Goal: Information Seeking & Learning: Compare options

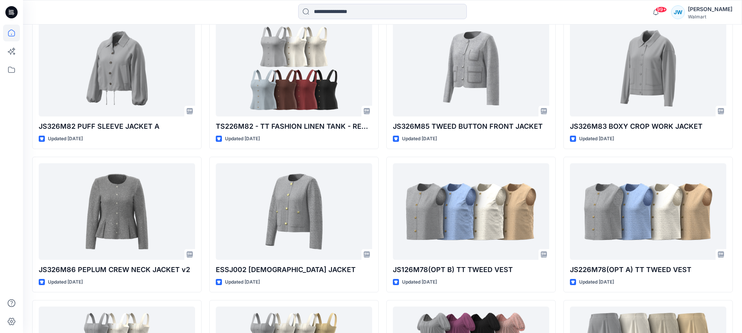
scroll to position [398, 0]
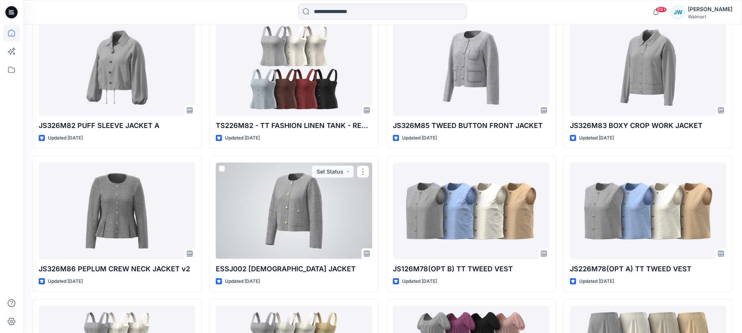
click at [316, 204] on div at bounding box center [294, 210] width 156 height 96
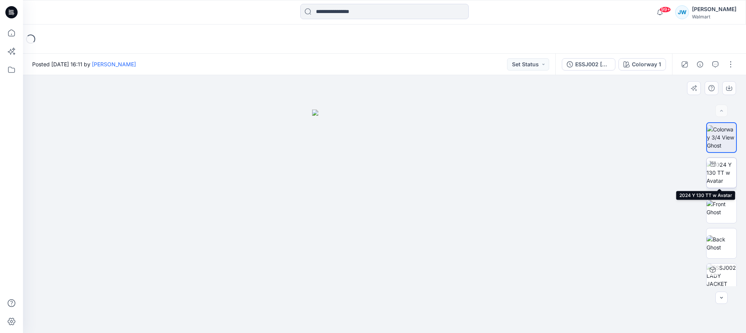
click at [718, 170] on img at bounding box center [722, 173] width 30 height 24
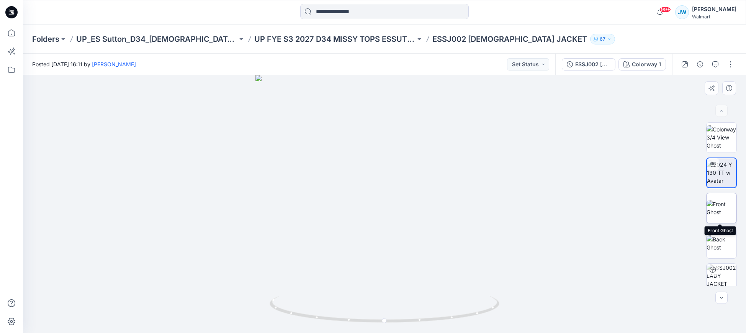
click at [718, 208] on img at bounding box center [722, 208] width 30 height 16
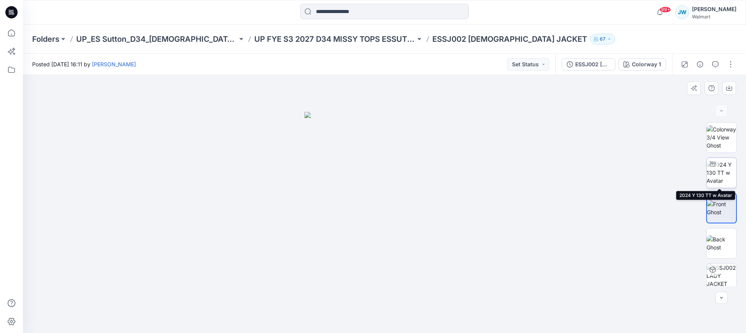
click at [718, 174] on img at bounding box center [722, 173] width 30 height 24
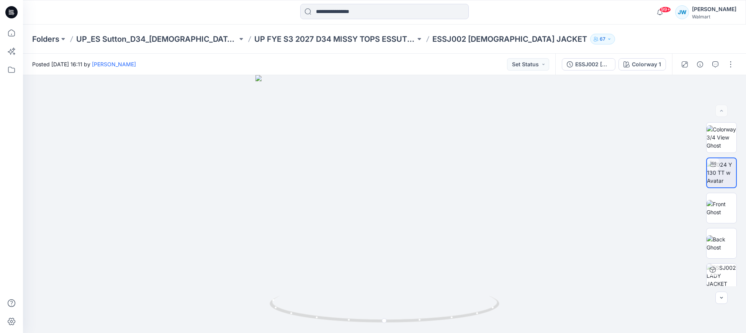
click at [10, 10] on icon at bounding box center [12, 10] width 4 height 0
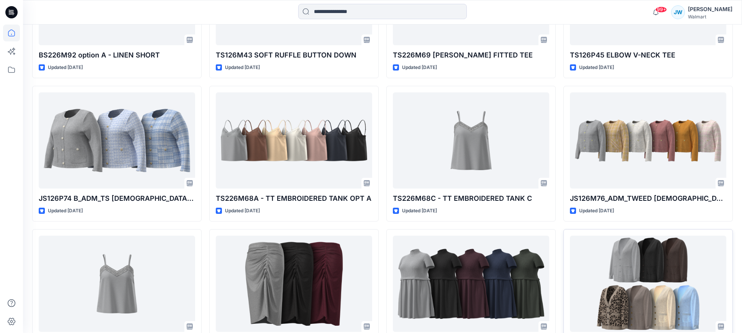
scroll to position [898, 0]
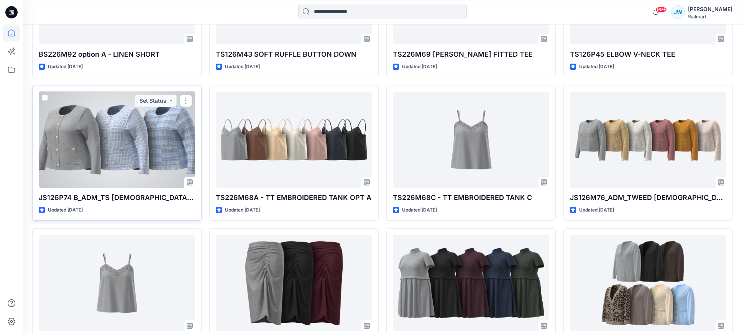
click at [105, 140] on div at bounding box center [117, 140] width 156 height 96
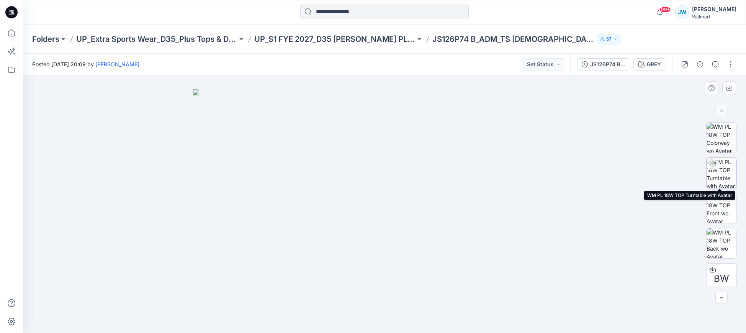
click at [723, 178] on img at bounding box center [722, 173] width 30 height 30
click at [11, 11] on icon at bounding box center [11, 12] width 12 height 25
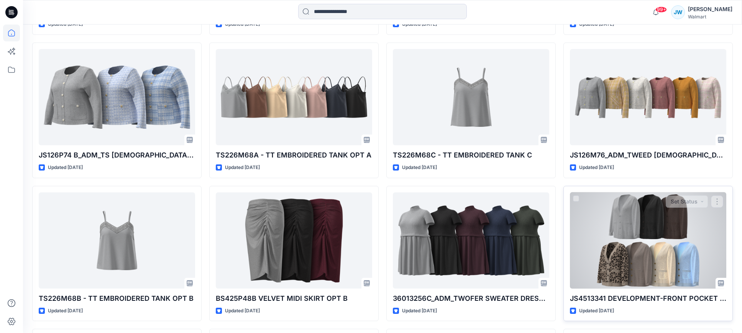
scroll to position [940, 0]
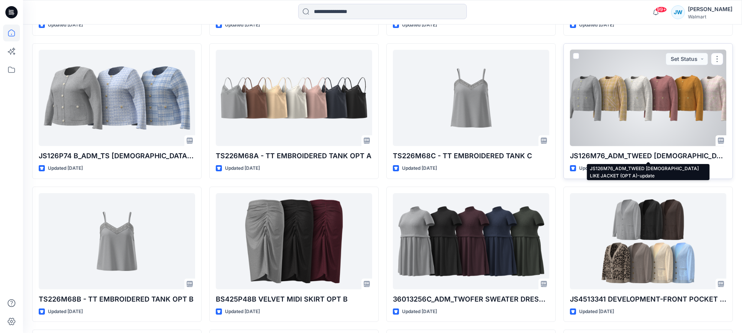
click at [648, 156] on p "JS126M76_ADM_TWEED [DEMOGRAPHIC_DATA] LIKE JACKET (OPT A)-update" at bounding box center [648, 156] width 156 height 11
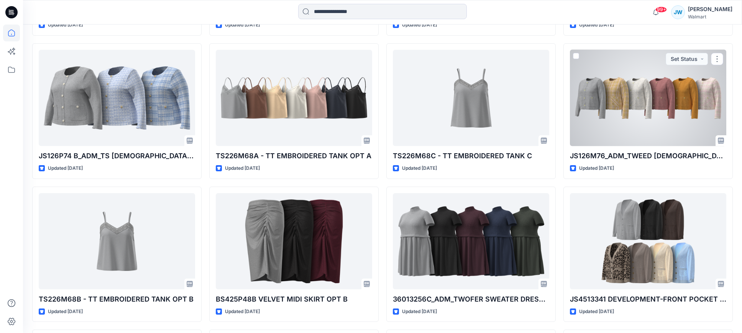
click at [643, 129] on div at bounding box center [648, 98] width 156 height 96
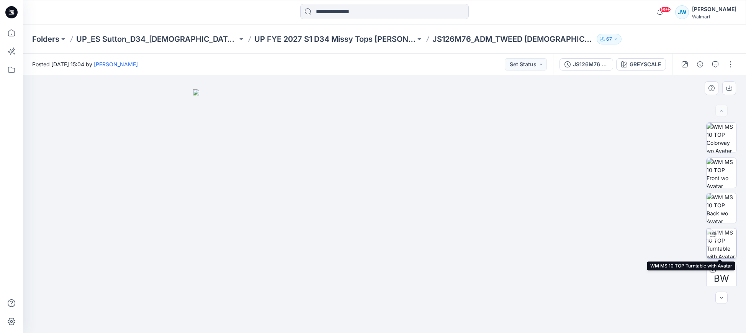
drag, startPoint x: 721, startPoint y: 239, endPoint x: 715, endPoint y: 239, distance: 5.4
click at [721, 239] on img at bounding box center [722, 243] width 30 height 30
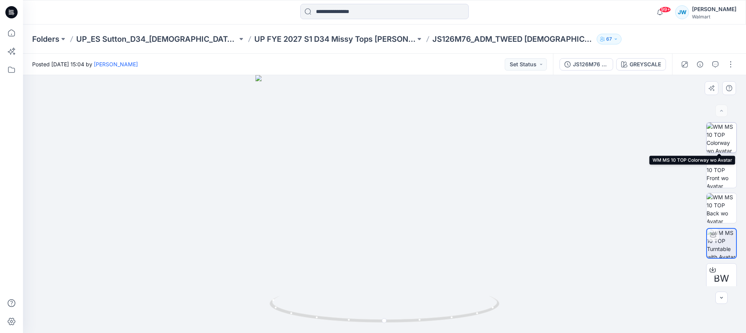
click at [722, 144] on img at bounding box center [722, 138] width 30 height 30
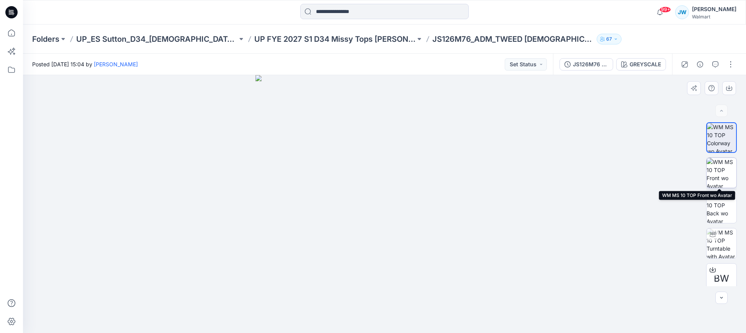
click at [718, 176] on img at bounding box center [722, 173] width 30 height 30
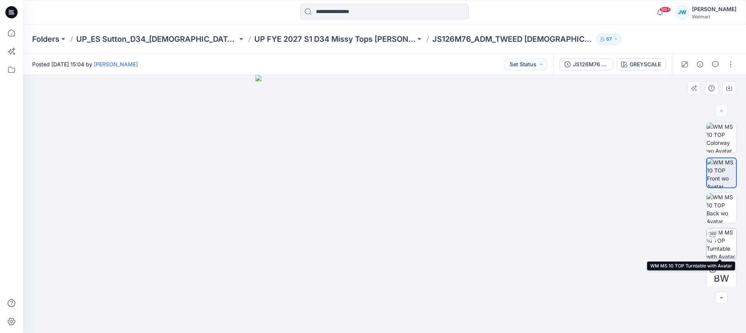
click at [718, 244] on img at bounding box center [722, 243] width 30 height 30
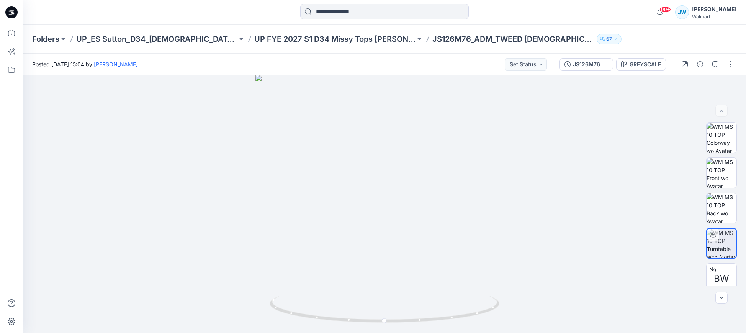
click at [13, 12] on icon at bounding box center [11, 12] width 12 height 12
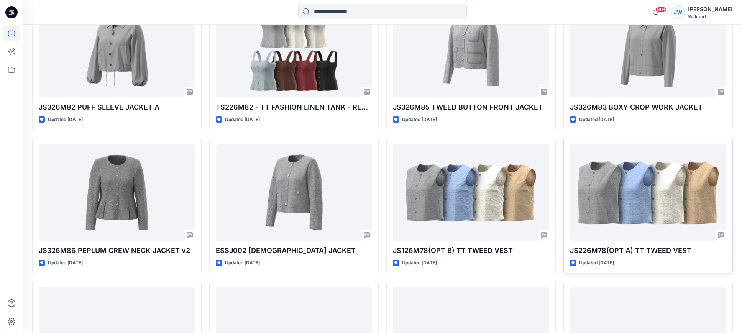
scroll to position [421, 0]
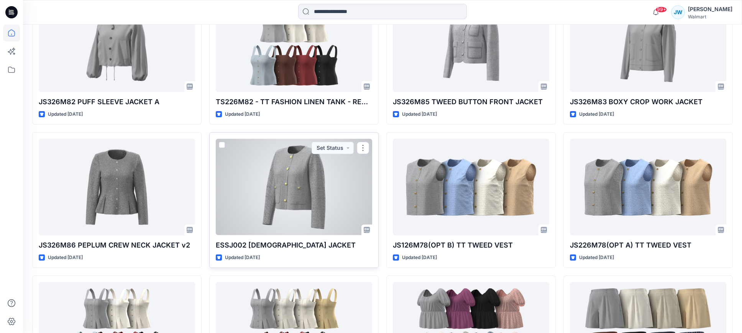
click at [301, 194] on div at bounding box center [294, 187] width 156 height 96
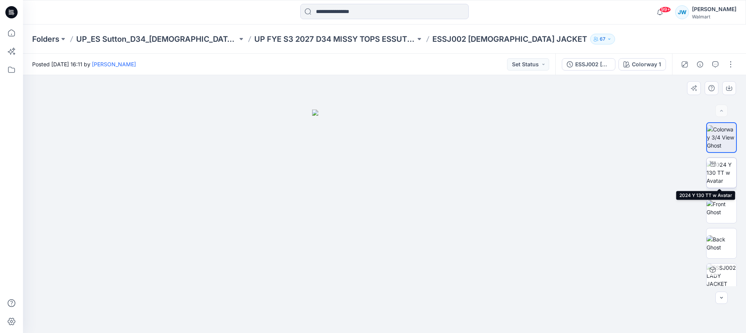
drag, startPoint x: 720, startPoint y: 177, endPoint x: 706, endPoint y: 180, distance: 14.4
click at [720, 178] on img at bounding box center [722, 173] width 30 height 24
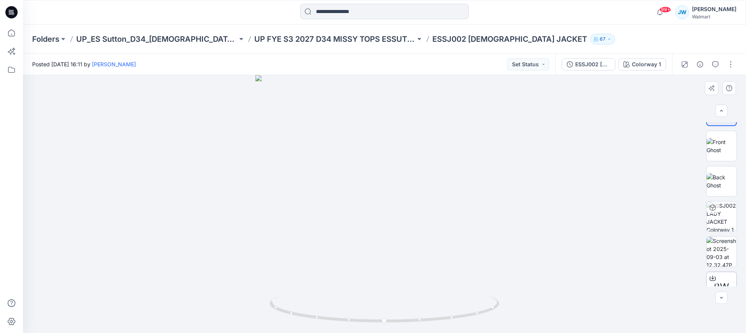
scroll to position [64, 0]
click at [385, 313] on icon at bounding box center [385, 312] width 5 height 5
drag, startPoint x: 386, startPoint y: 323, endPoint x: 396, endPoint y: 325, distance: 9.9
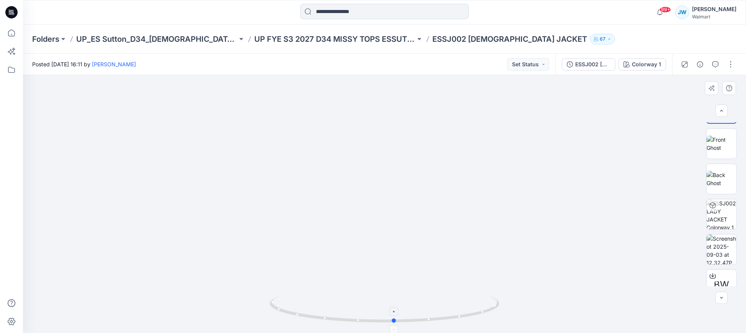
click at [396, 325] on icon at bounding box center [386, 310] width 232 height 29
